Goal: Browse casually

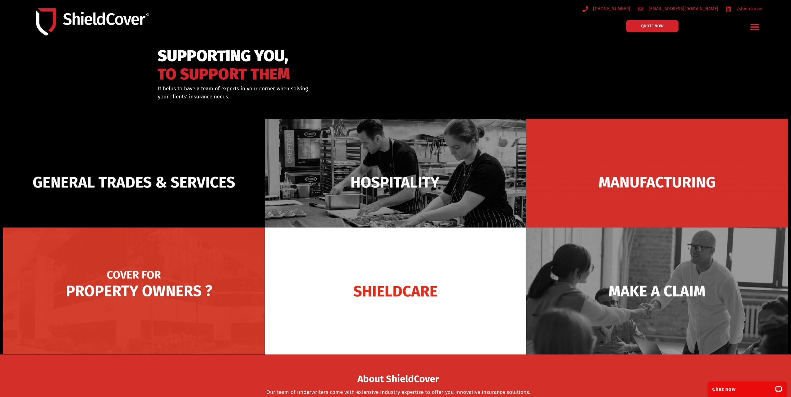
click at [227, 277] on img at bounding box center [134, 291] width 262 height 127
click at [159, 281] on img at bounding box center [134, 291] width 262 height 127
click at [166, 267] on img at bounding box center [134, 291] width 262 height 127
